Goal: Book appointment/travel/reservation

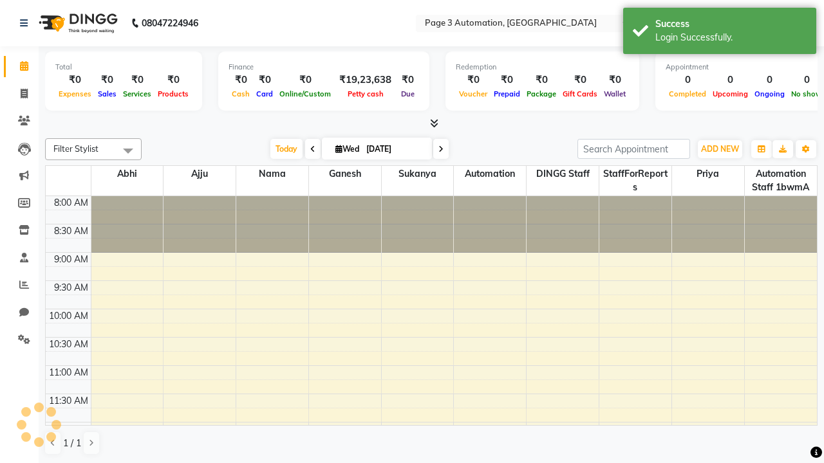
select select "en"
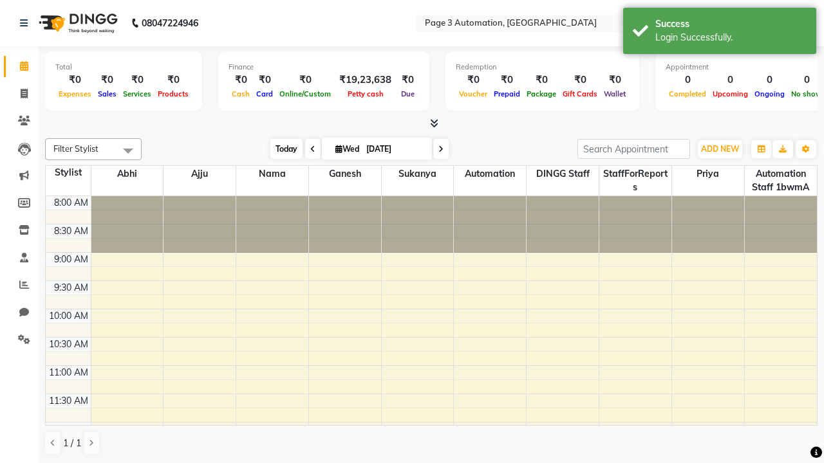
click at [280, 149] on span "Today" at bounding box center [286, 149] width 32 height 20
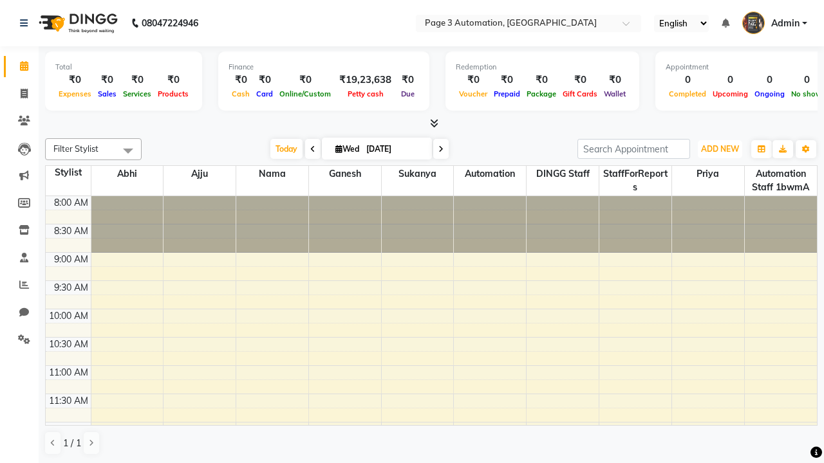
click at [719, 149] on span "ADD NEW" at bounding box center [720, 149] width 38 height 10
click at [0, 0] on button "Add Appointment" at bounding box center [0, 0] width 0 height 0
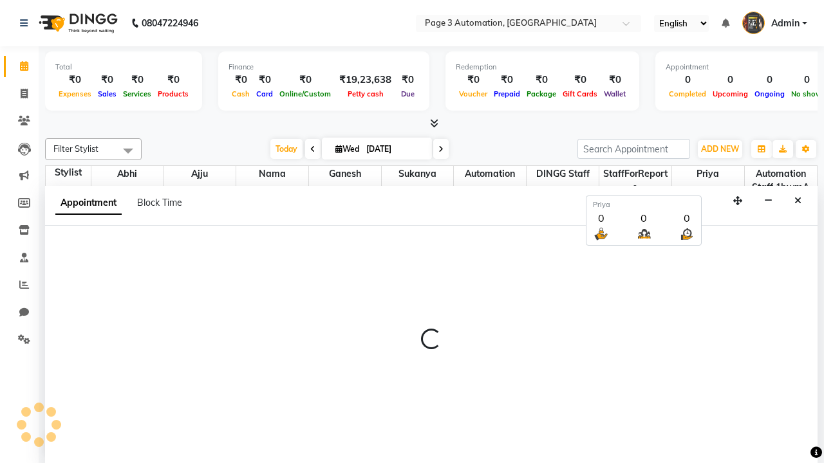
select select "tentative"
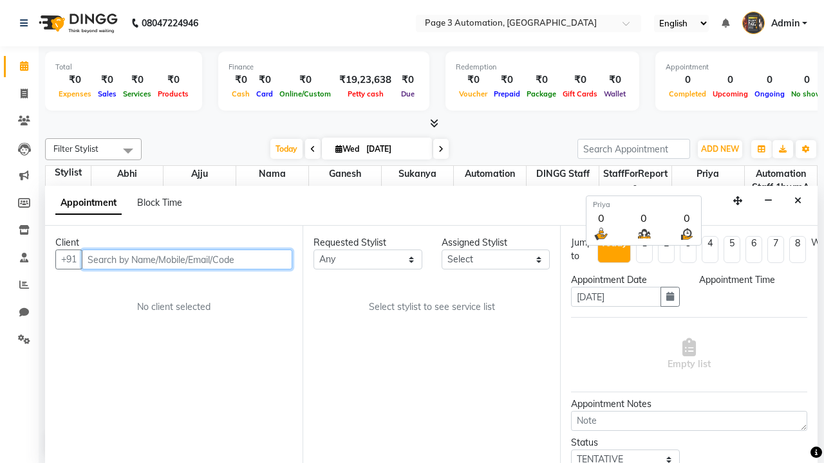
select select "540"
type input "8192346578"
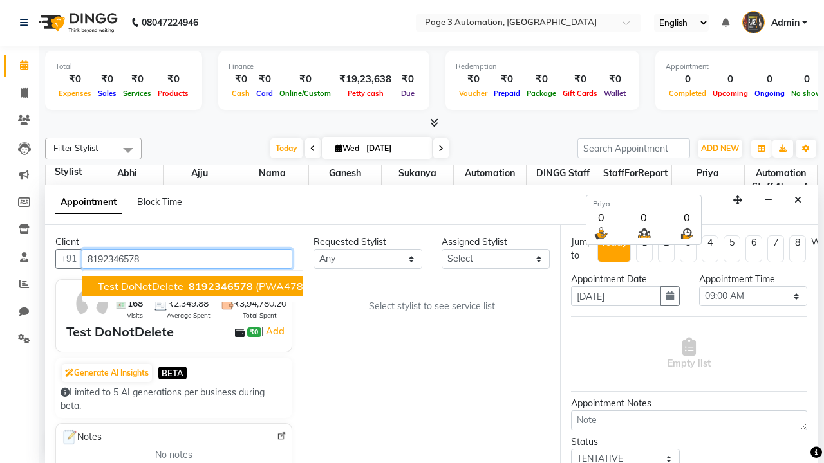
click at [189, 286] on span "8192346578" at bounding box center [221, 286] width 64 height 13
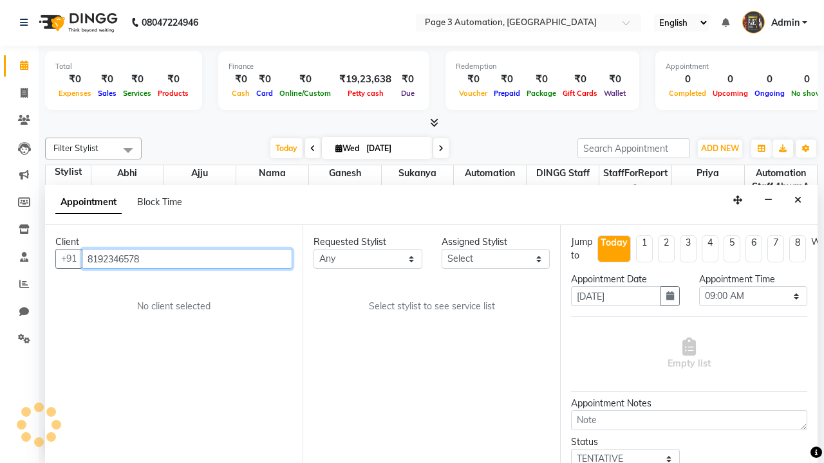
scroll to position [0, 0]
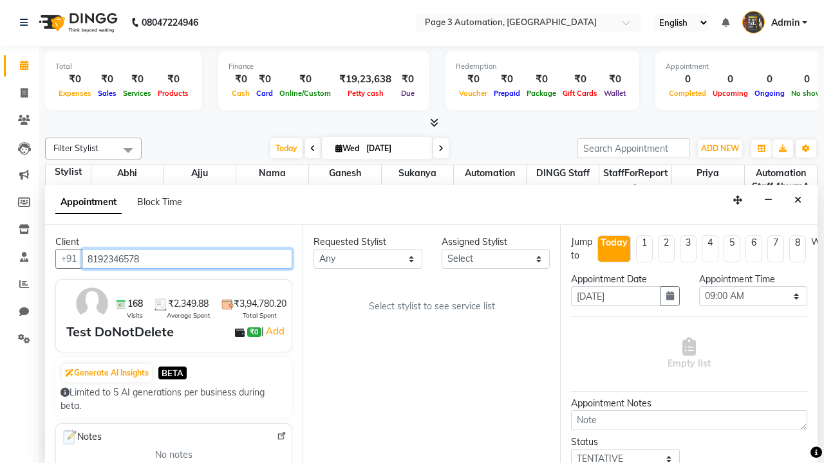
select select "711"
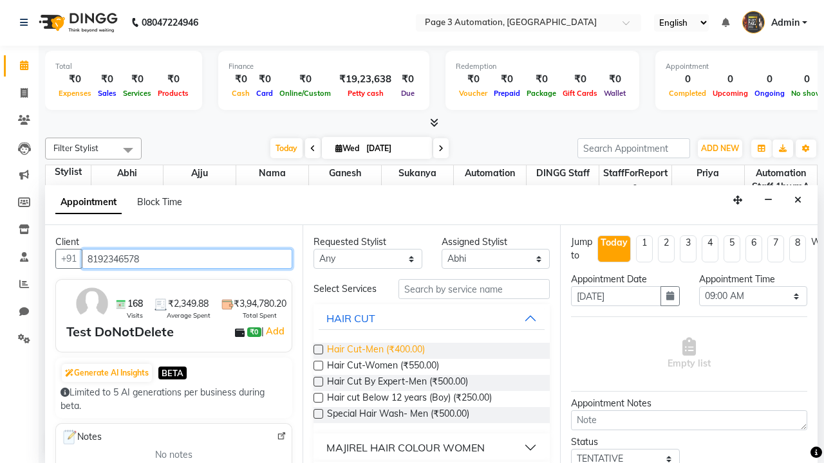
type input "8192346578"
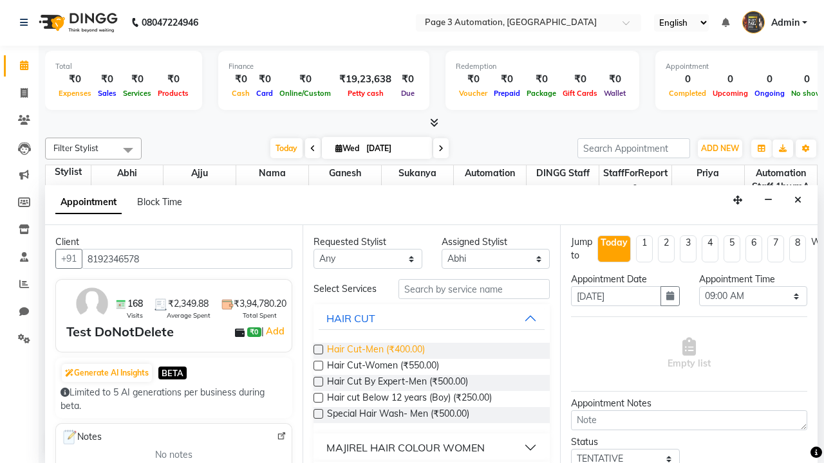
click at [375, 351] on span "Hair Cut-Men (₹400.00)" at bounding box center [376, 351] width 98 height 16
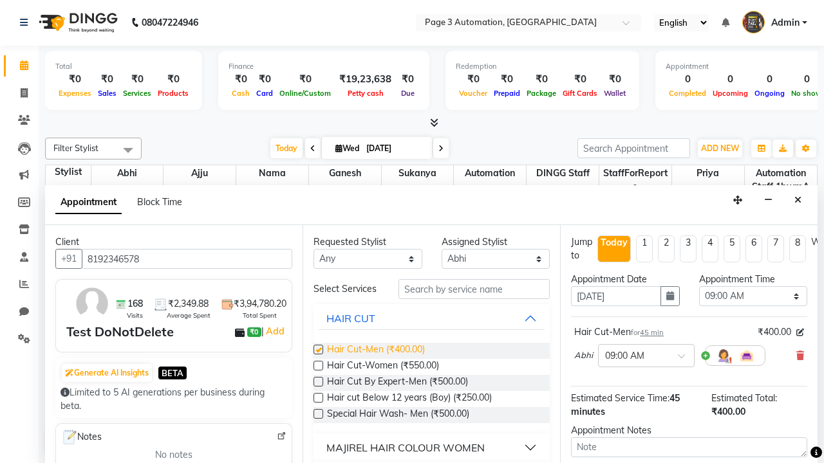
checkbox input "false"
select select "690"
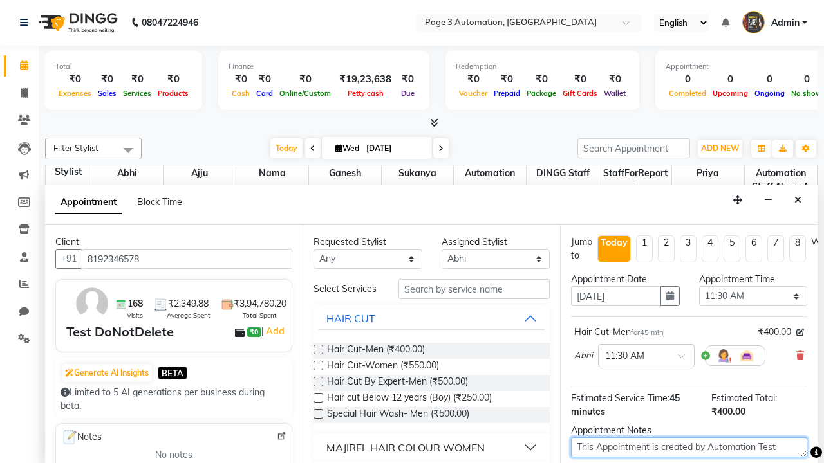
type textarea "This Appointment is created by Automation Test"
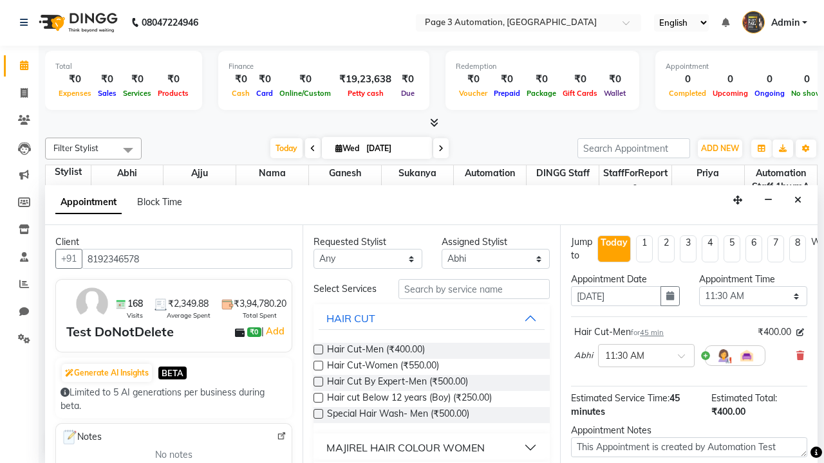
checkbox input "false"
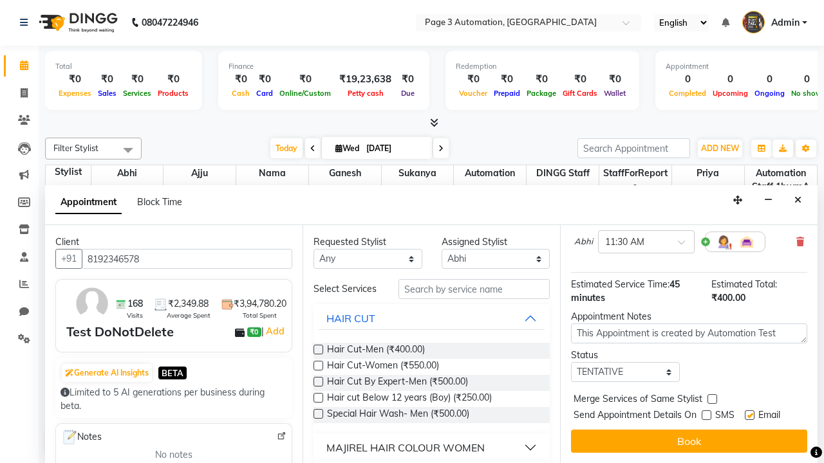
click at [749, 415] on label at bounding box center [750, 416] width 10 height 10
click at [749, 415] on input "checkbox" at bounding box center [749, 416] width 8 height 8
checkbox input "false"
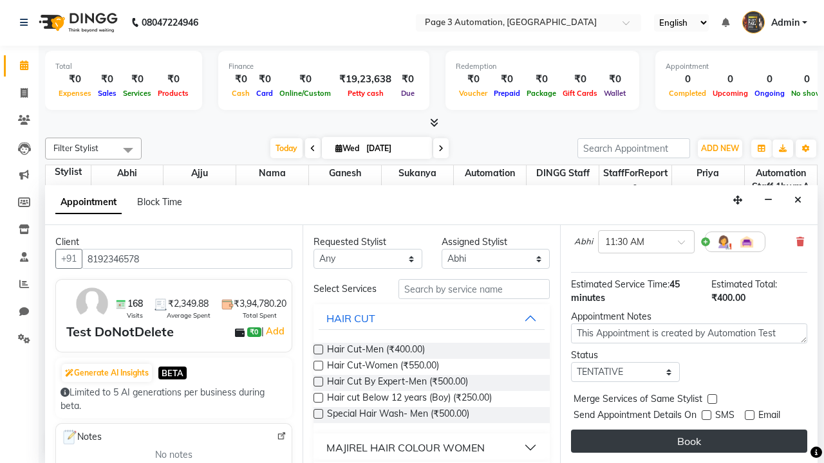
click at [689, 441] on button "Book" at bounding box center [689, 441] width 236 height 23
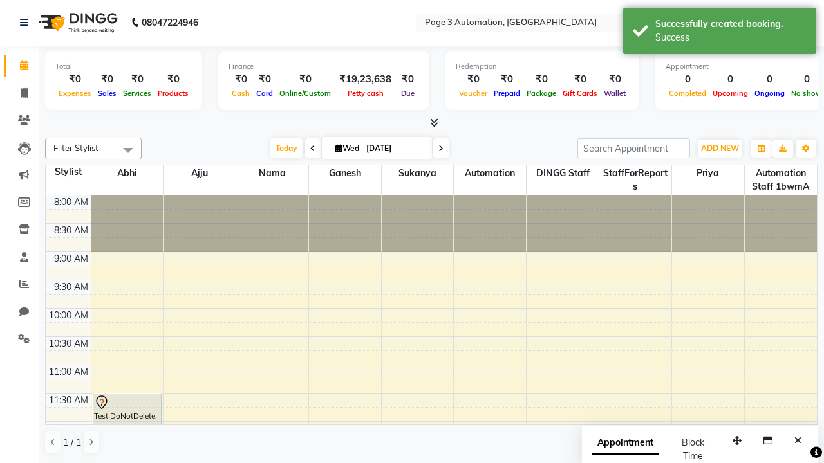
scroll to position [0, 0]
click at [719, 33] on div "Success" at bounding box center [730, 38] width 151 height 14
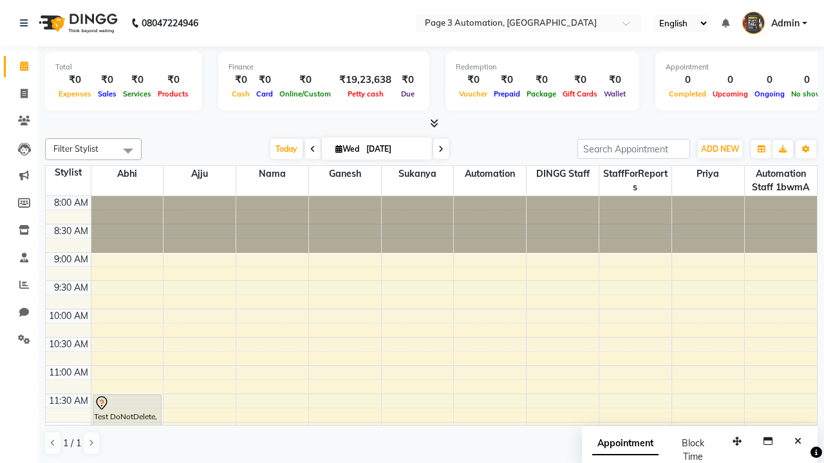
click at [128, 151] on span at bounding box center [128, 150] width 26 height 24
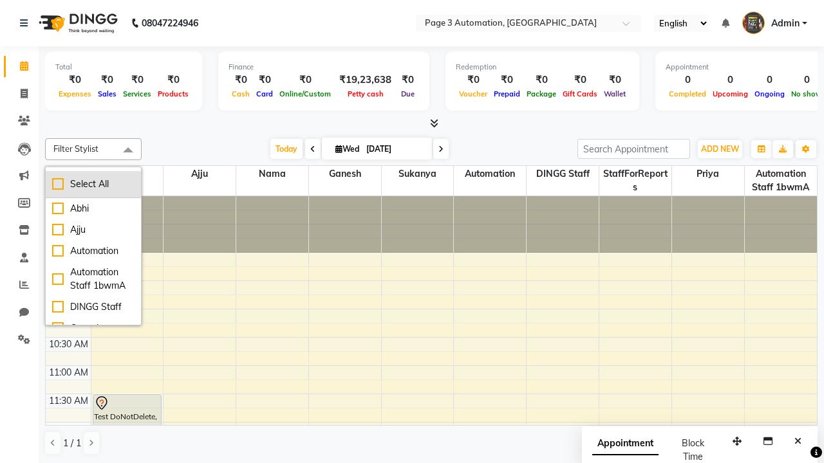
click at [93, 184] on div "Select All" at bounding box center [93, 185] width 82 height 14
checkbox input "true"
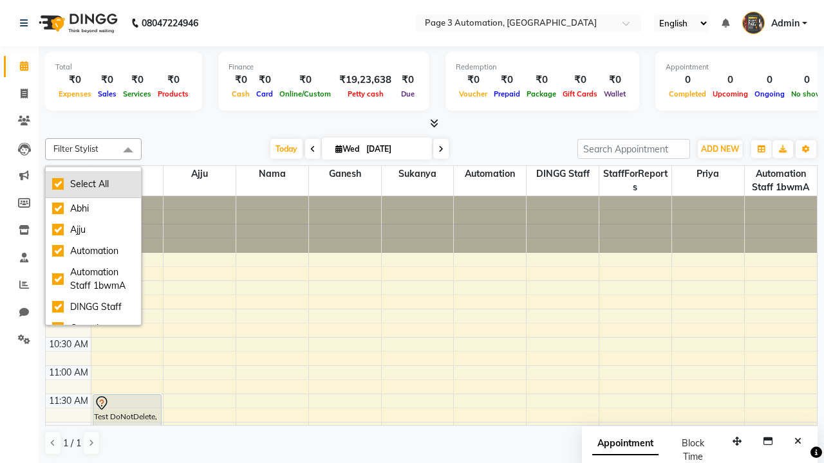
checkbox input "true"
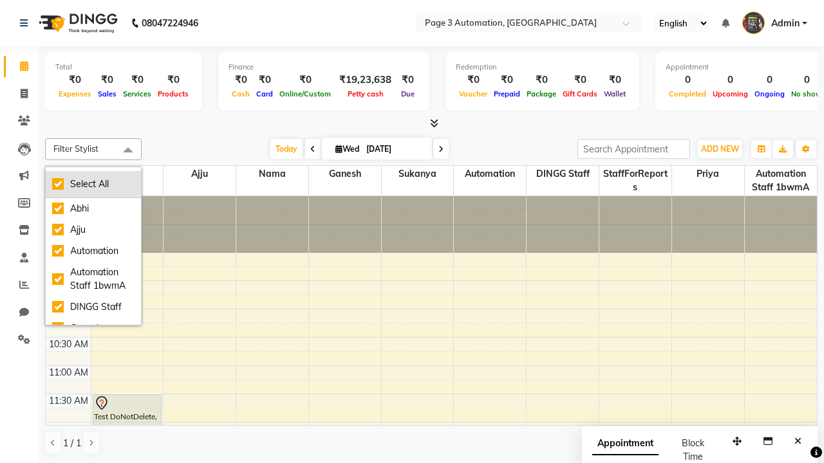
checkbox input "true"
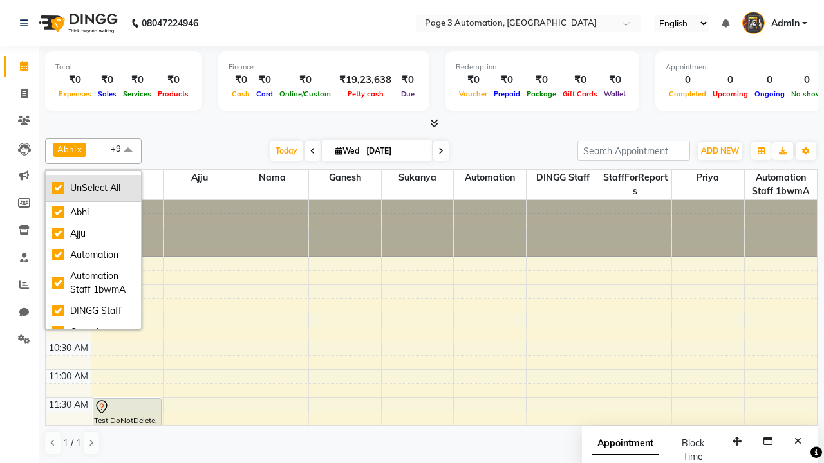
click at [93, 188] on div "UnSelect All" at bounding box center [93, 188] width 82 height 14
checkbox input "false"
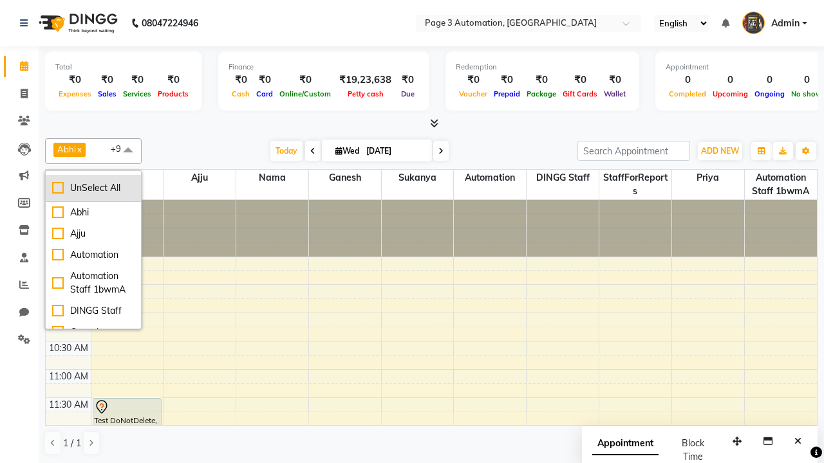
checkbox input "false"
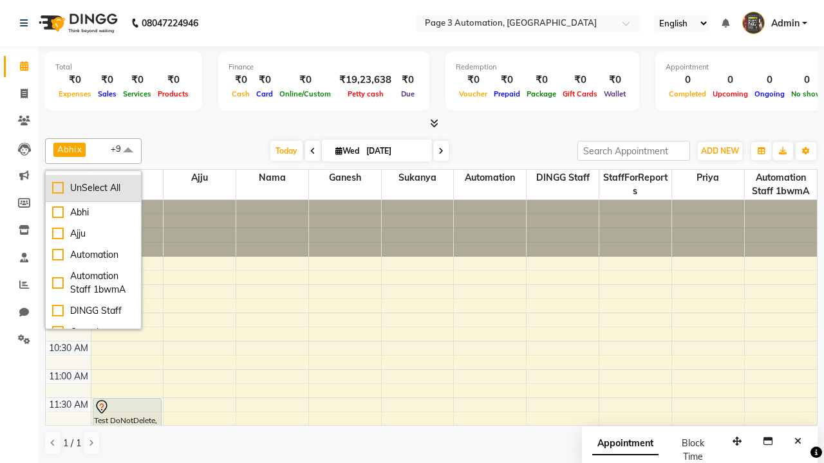
checkbox input "false"
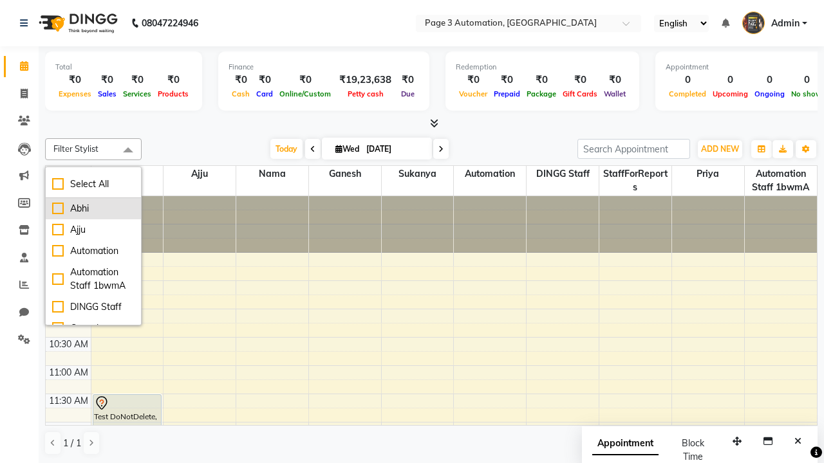
click at [93, 208] on div "Abhi" at bounding box center [93, 209] width 82 height 14
checkbox input "true"
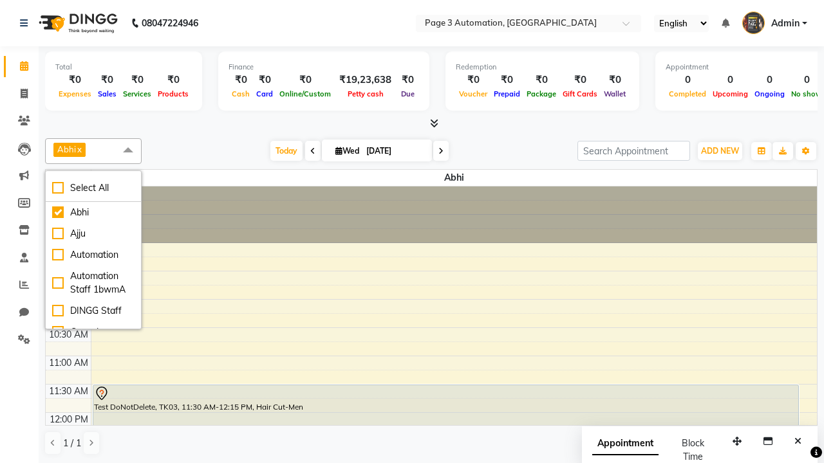
click at [128, 151] on span at bounding box center [128, 150] width 26 height 24
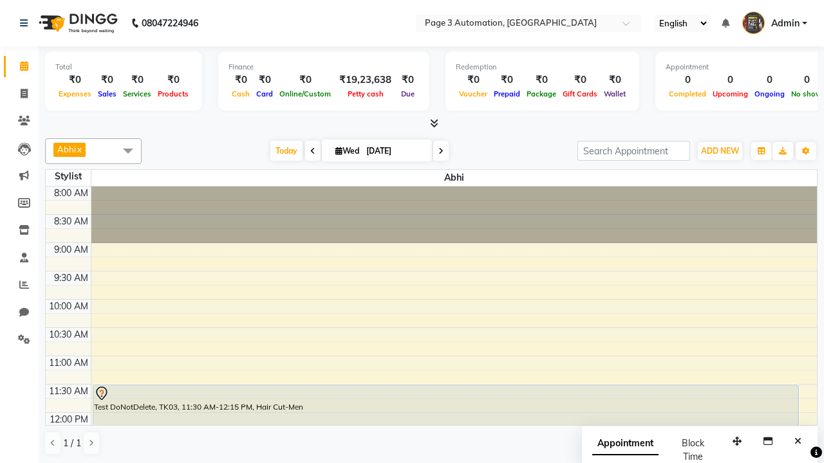
scroll to position [1, 0]
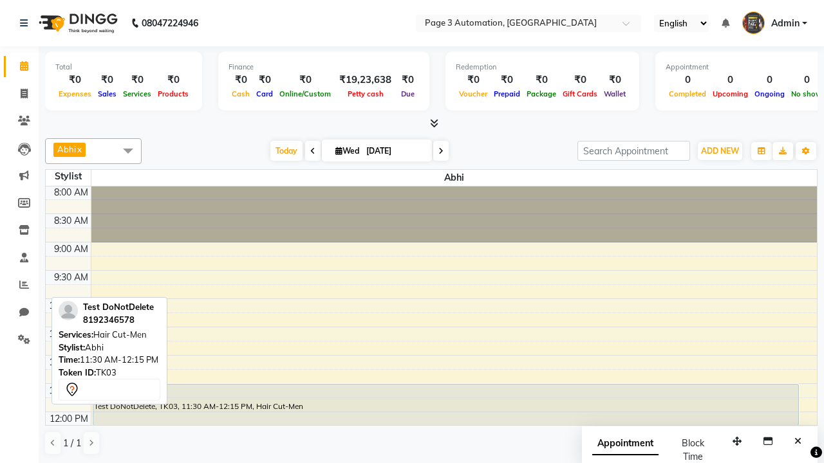
click at [445, 405] on div "Test DoNotDelete, TK03, 11:30 AM-12:15 PM, Hair Cut-Men" at bounding box center [445, 405] width 705 height 41
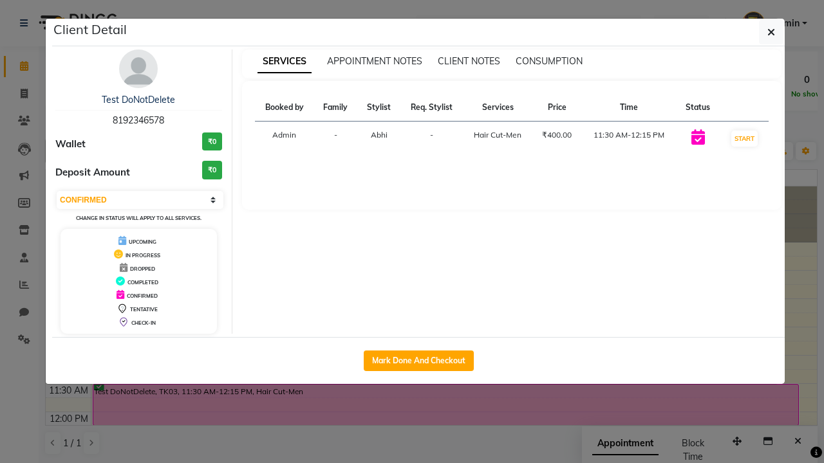
select select "2"
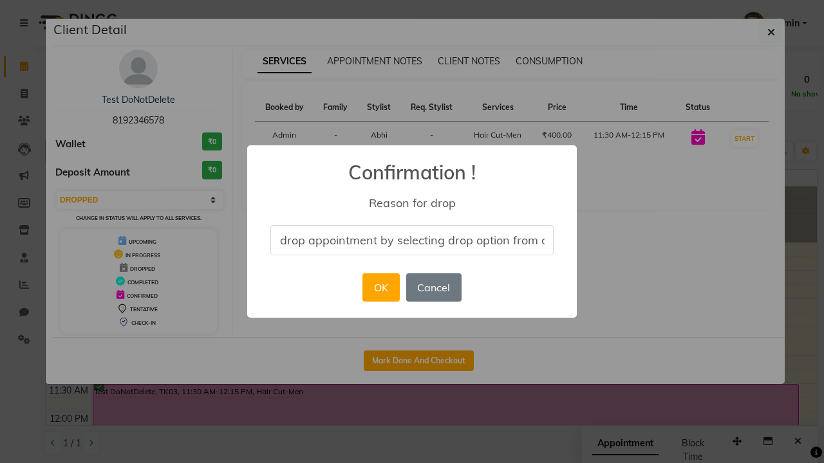
scroll to position [0, 53]
type input "drop appointment by selecting drop option from dropdown"
click at [380, 288] on button "OK" at bounding box center [380, 287] width 37 height 28
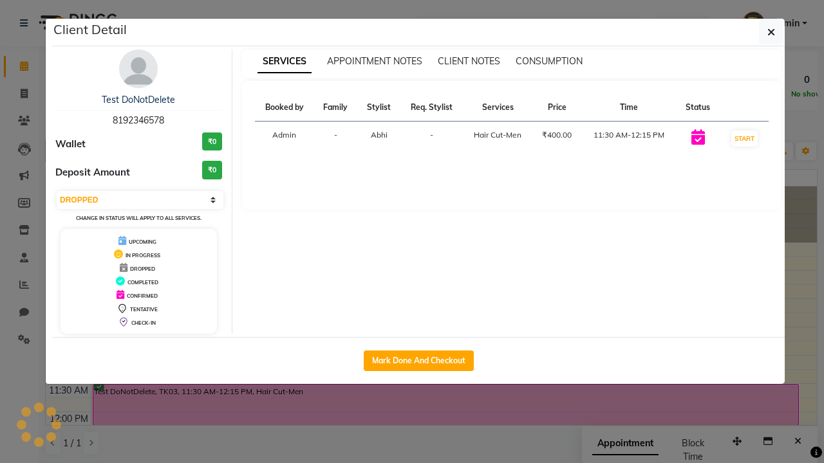
scroll to position [0, 0]
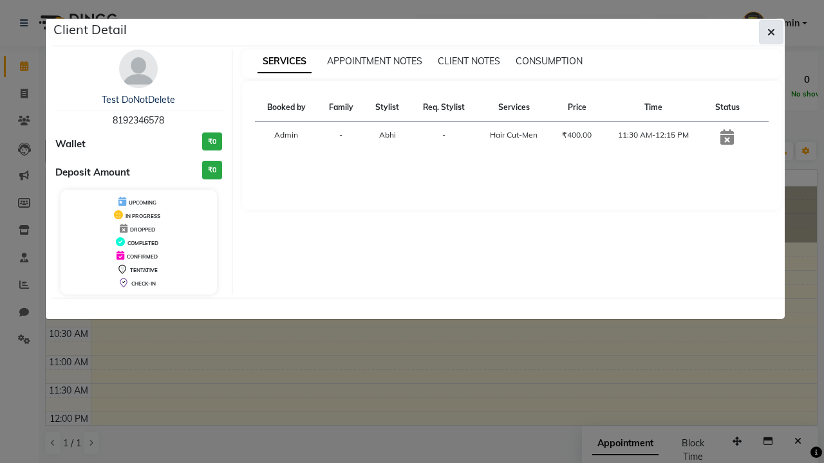
click at [771, 32] on icon "button" at bounding box center [771, 32] width 8 height 10
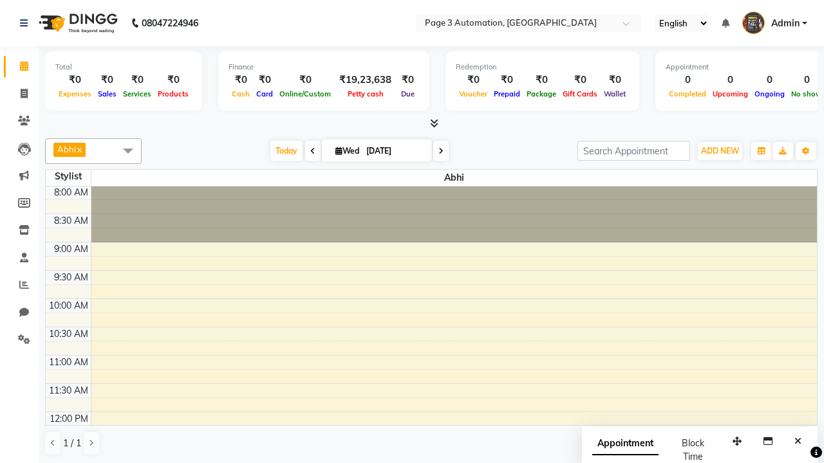
click at [128, 151] on span at bounding box center [128, 150] width 26 height 24
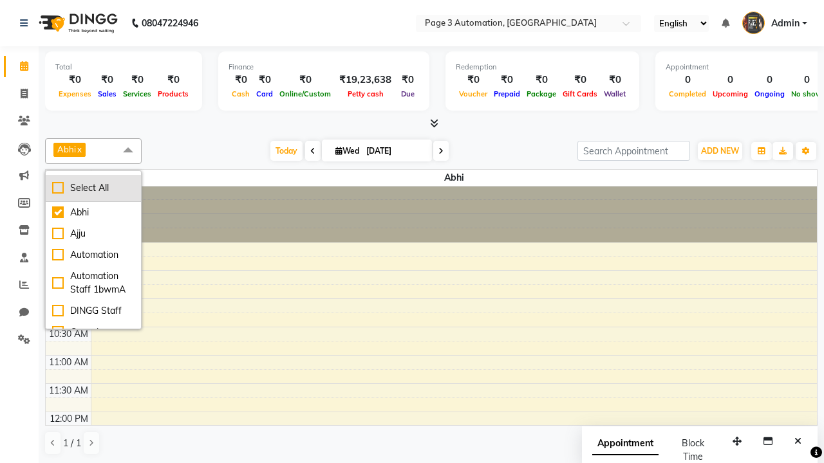
click at [93, 188] on div "Select All" at bounding box center [93, 188] width 82 height 14
checkbox input "true"
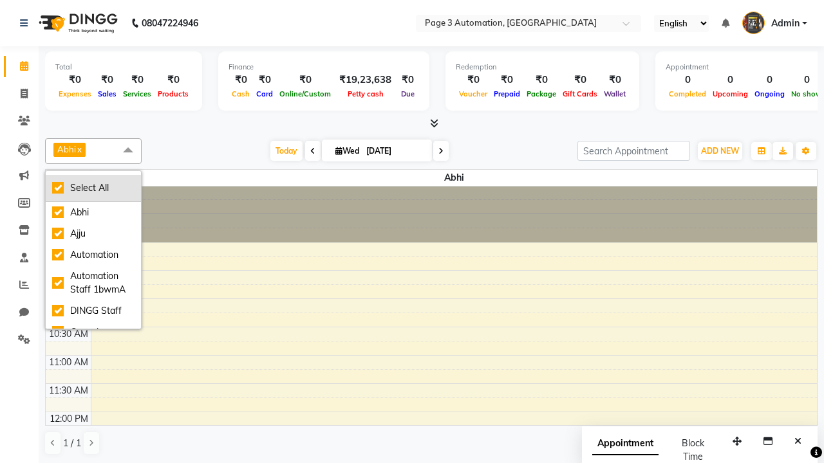
checkbox input "true"
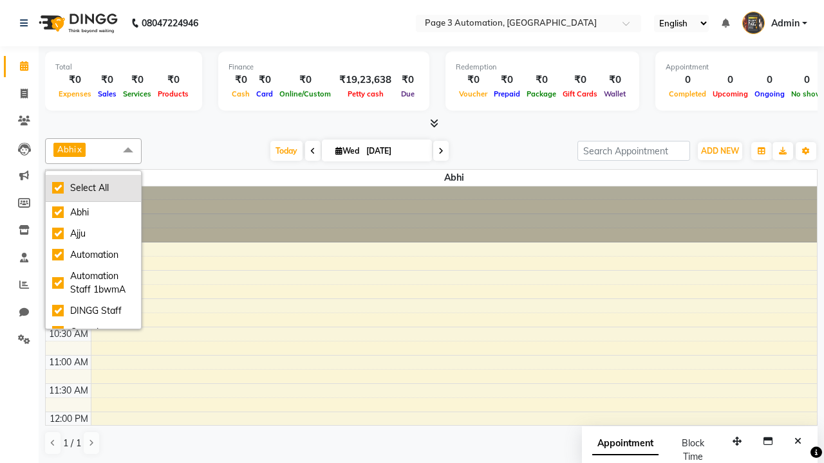
checkbox input "true"
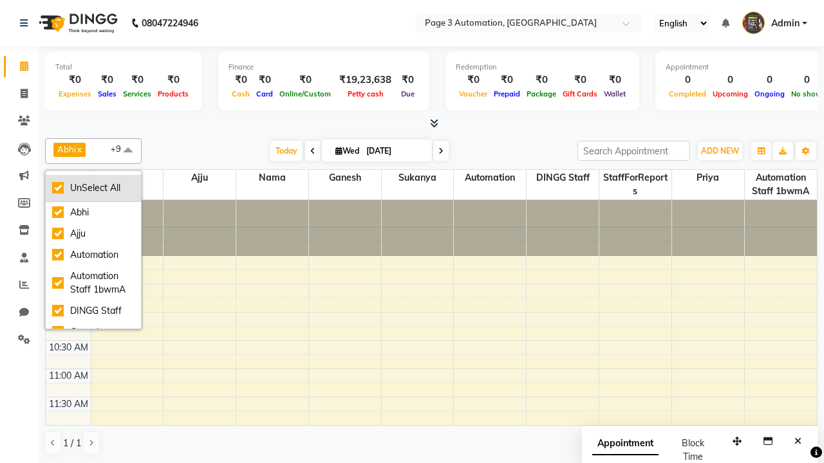
click at [93, 188] on div "UnSelect All" at bounding box center [93, 188] width 82 height 14
checkbox input "false"
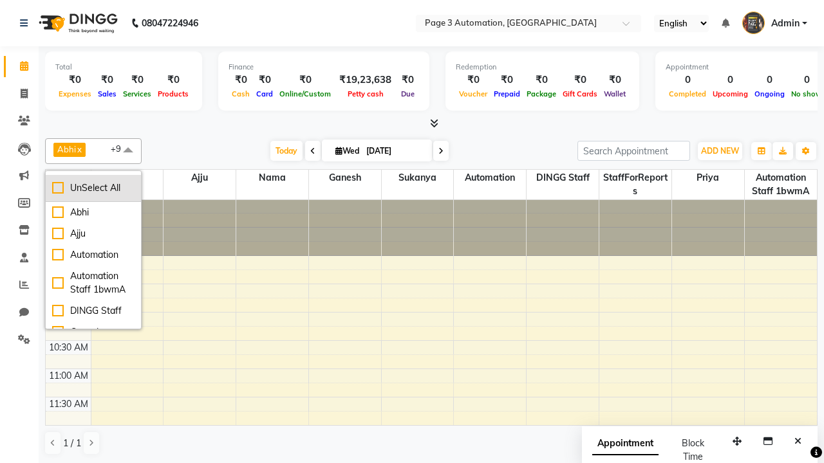
checkbox input "false"
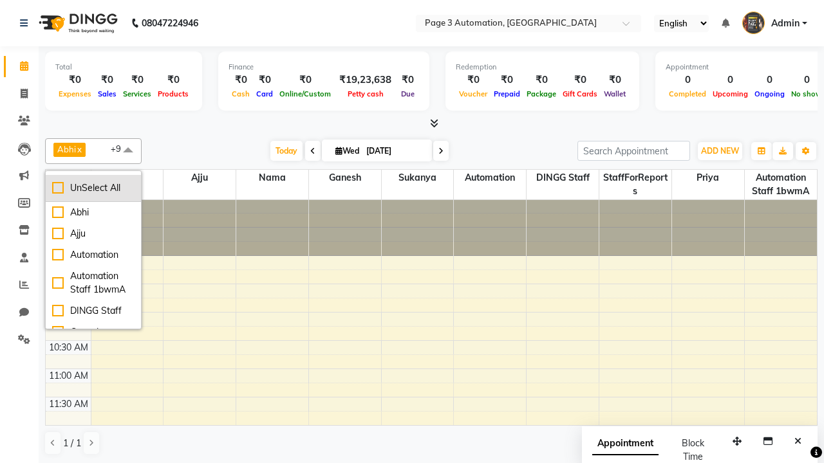
checkbox input "false"
